Goal: Task Accomplishment & Management: Manage account settings

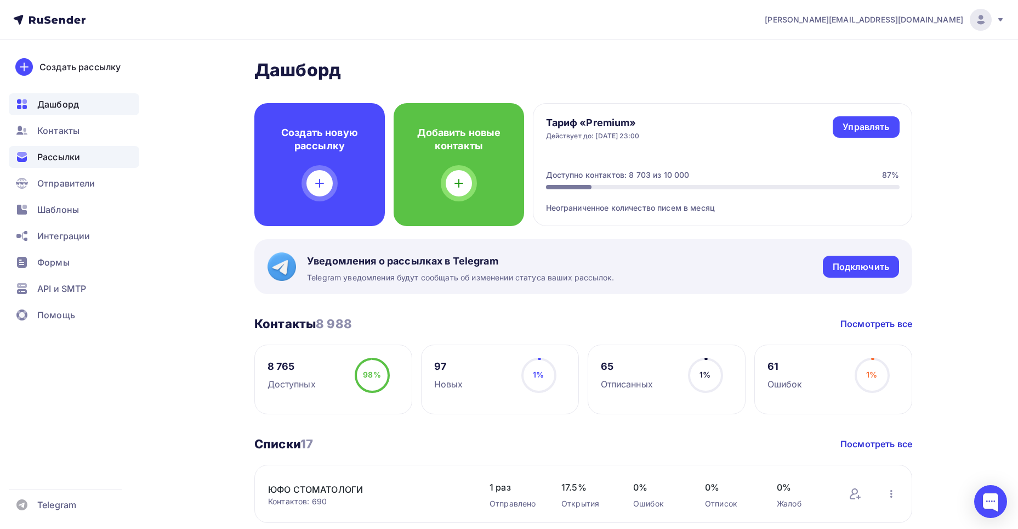
click at [89, 156] on div "Рассылки" at bounding box center [74, 157] width 131 height 22
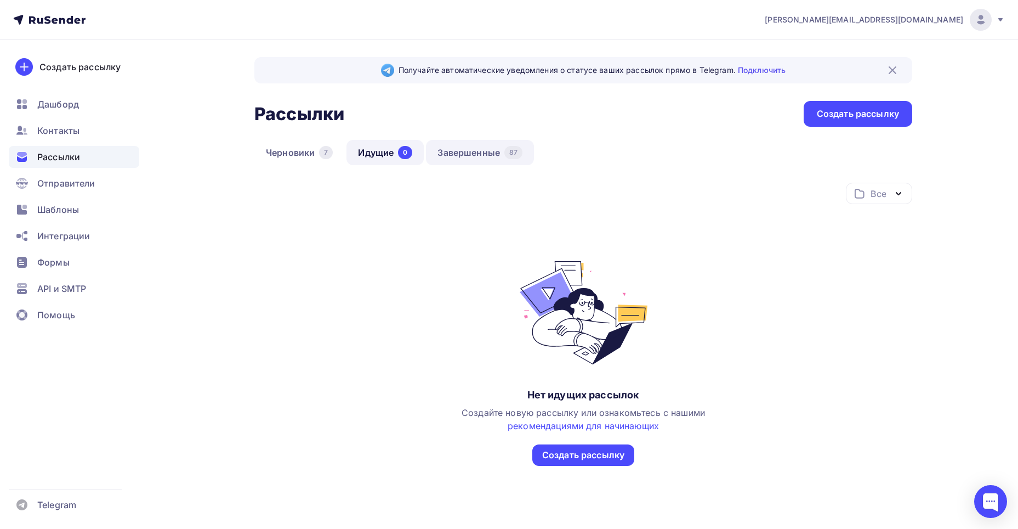
click at [464, 147] on link "Завершенные 87" at bounding box center [480, 152] width 108 height 25
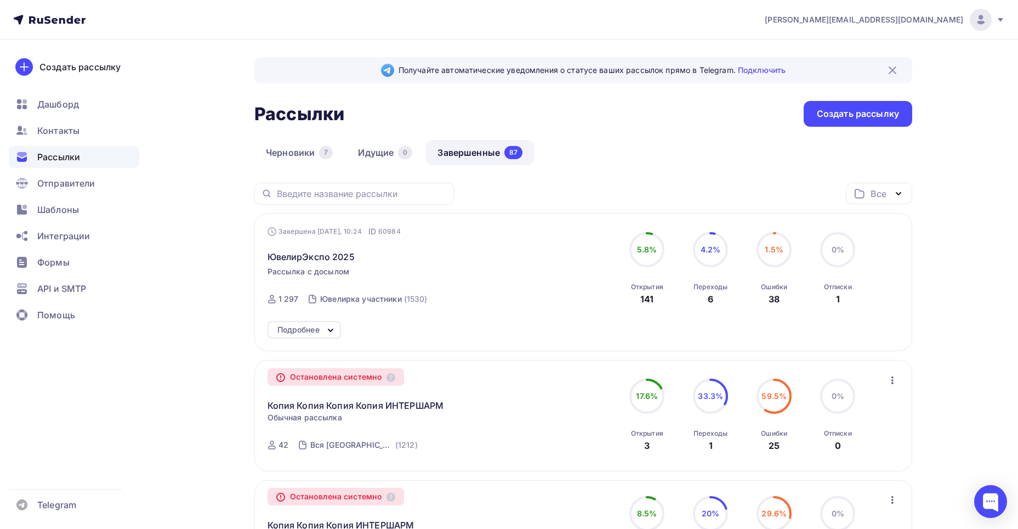
click at [328, 327] on icon at bounding box center [330, 330] width 13 height 13
